Goal: Navigation & Orientation: Find specific page/section

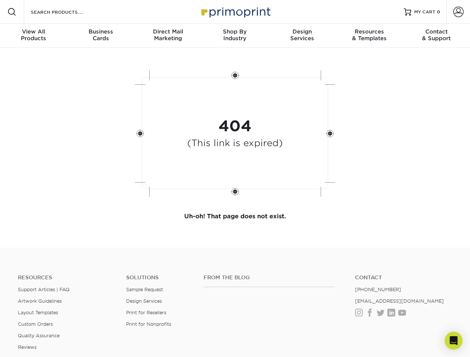
click at [235, 179] on div "404 (This link is expired)" at bounding box center [235, 135] width 223 height 138
click at [12, 12] on span at bounding box center [11, 11] width 9 height 9
click at [458, 12] on span at bounding box center [458, 12] width 10 height 10
click at [34, 36] on div "View All Products" at bounding box center [33, 34] width 67 height 13
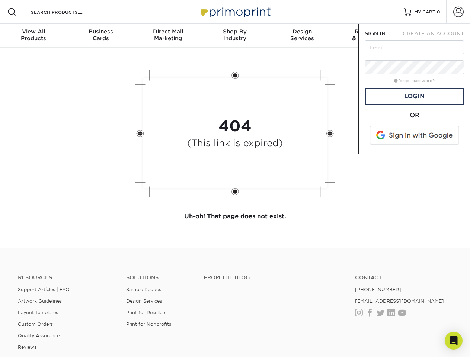
click at [101, 36] on div "Business Cards" at bounding box center [100, 34] width 67 height 13
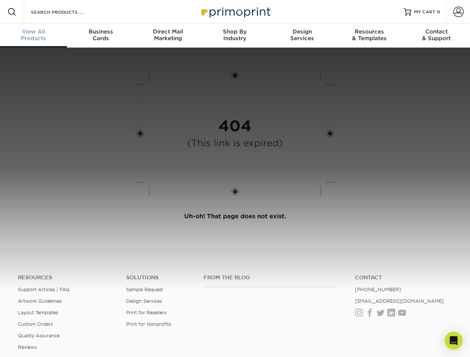
click at [168, 36] on div "Direct Mail Marketing" at bounding box center [167, 34] width 67 height 13
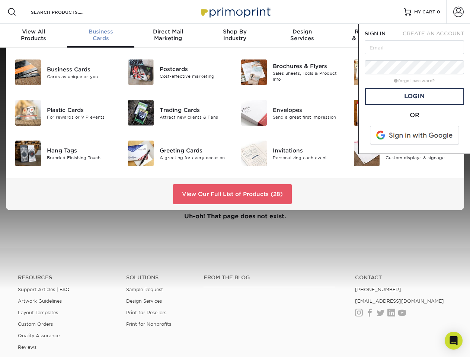
click at [235, 36] on div "Shop By Industry" at bounding box center [234, 34] width 67 height 13
click at [302, 36] on div "Design Services" at bounding box center [302, 34] width 67 height 13
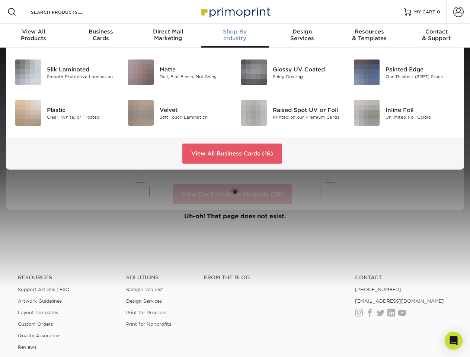
click at [369, 36] on span "SIGN IN" at bounding box center [375, 34] width 21 height 6
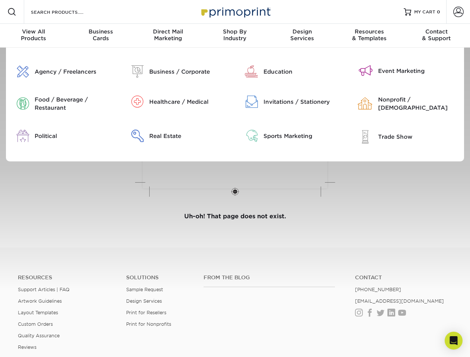
click at [437, 36] on div "Contact & Support" at bounding box center [436, 34] width 67 height 13
